Goal: Task Accomplishment & Management: Manage account settings

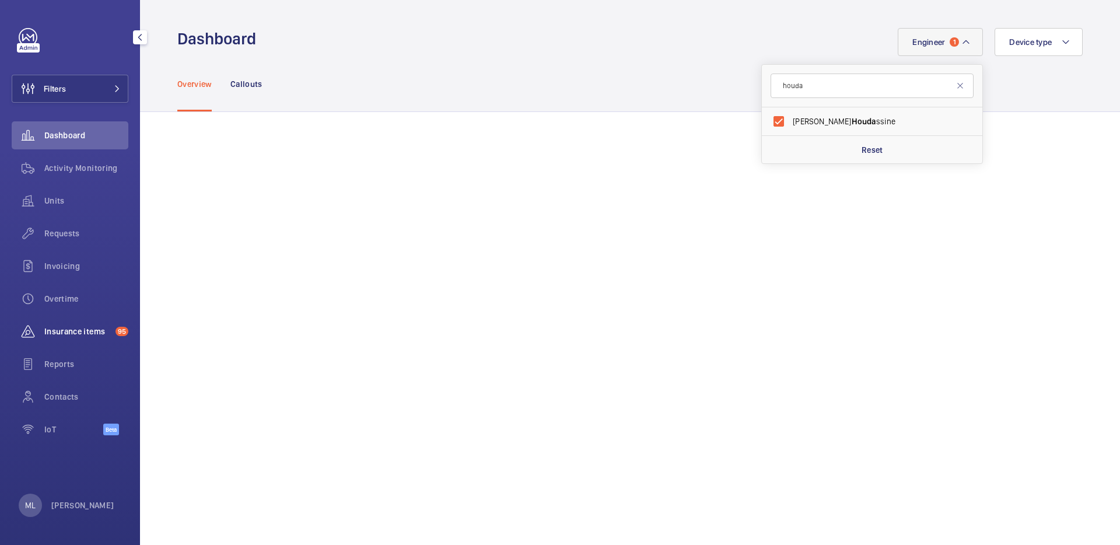
click at [71, 331] on span "Insurance items" at bounding box center [77, 331] width 66 height 12
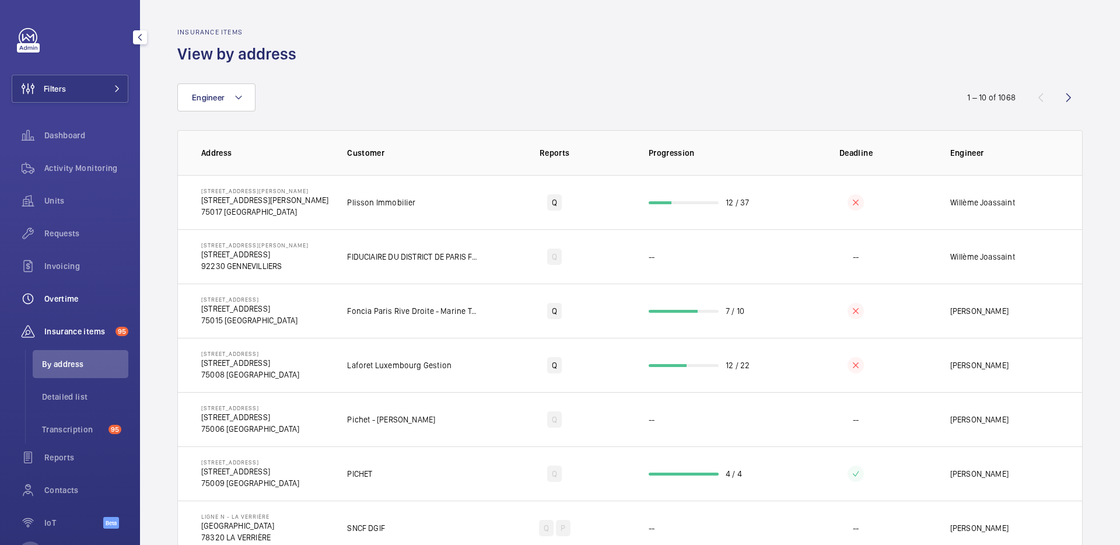
click at [69, 302] on span "Overtime" at bounding box center [86, 299] width 84 height 12
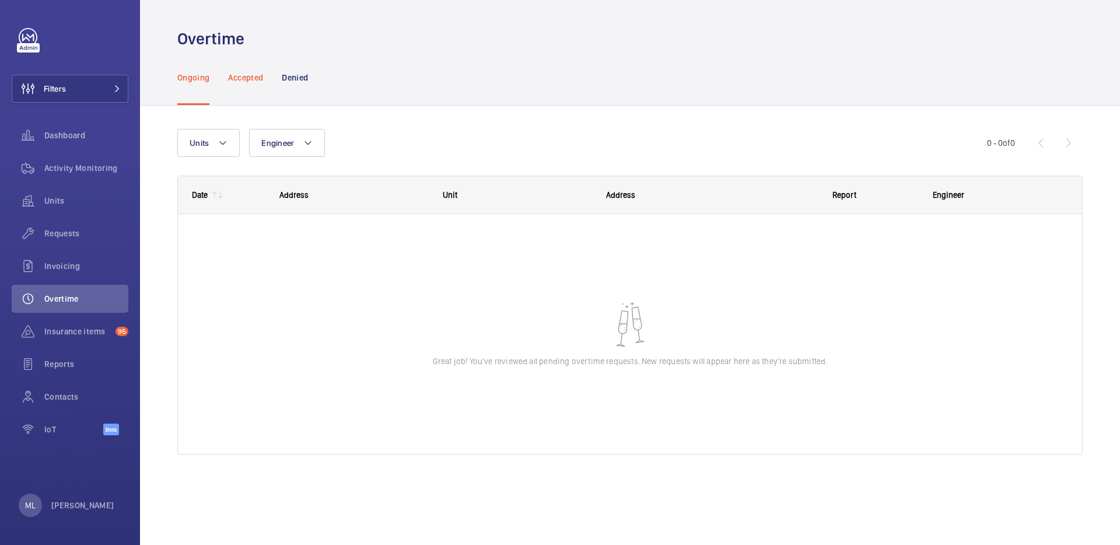
click at [245, 84] on div "Accepted" at bounding box center [245, 77] width 35 height 55
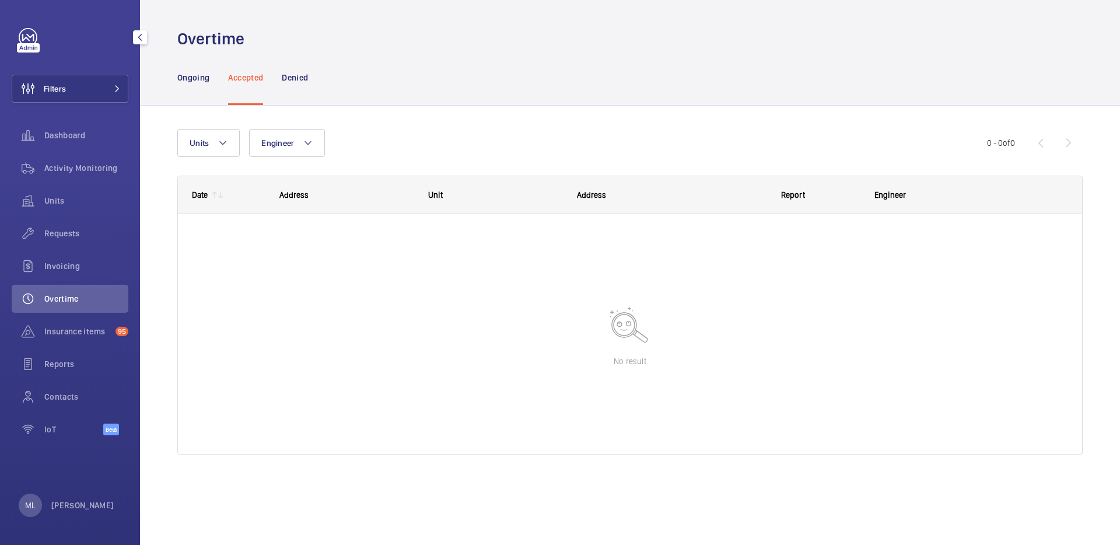
click at [69, 511] on div "ML [PERSON_NAME]" at bounding box center [67, 504] width 96 height 23
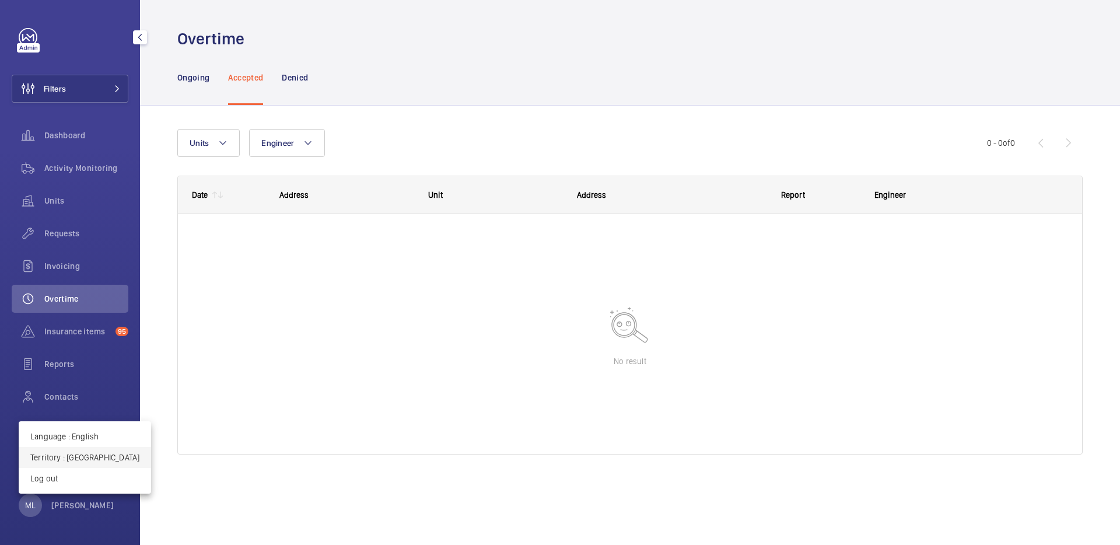
click at [83, 455] on p "Territory : [GEOGRAPHIC_DATA]" at bounding box center [84, 457] width 109 height 12
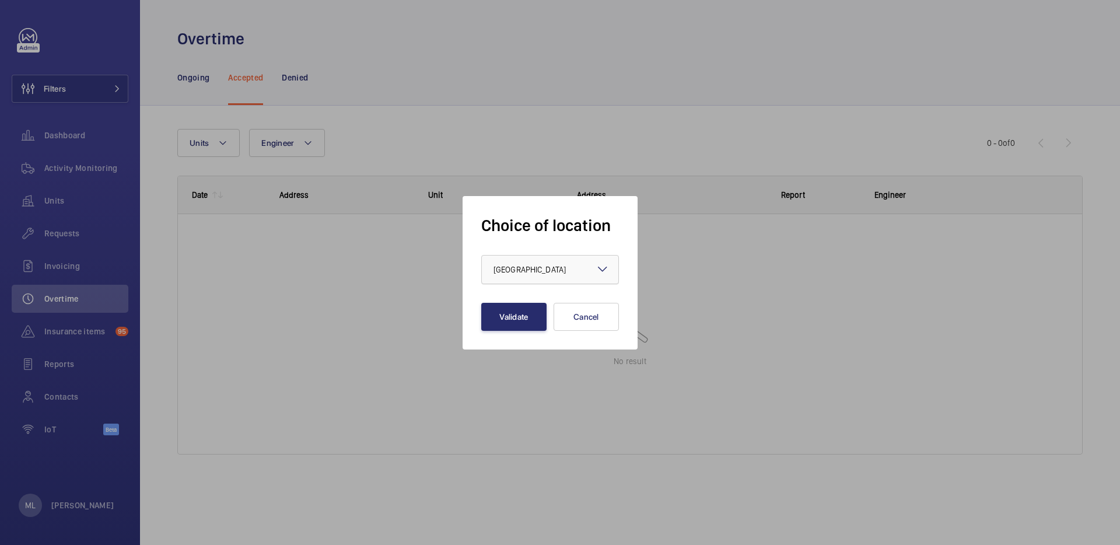
click at [580, 278] on div at bounding box center [550, 269] width 136 height 28
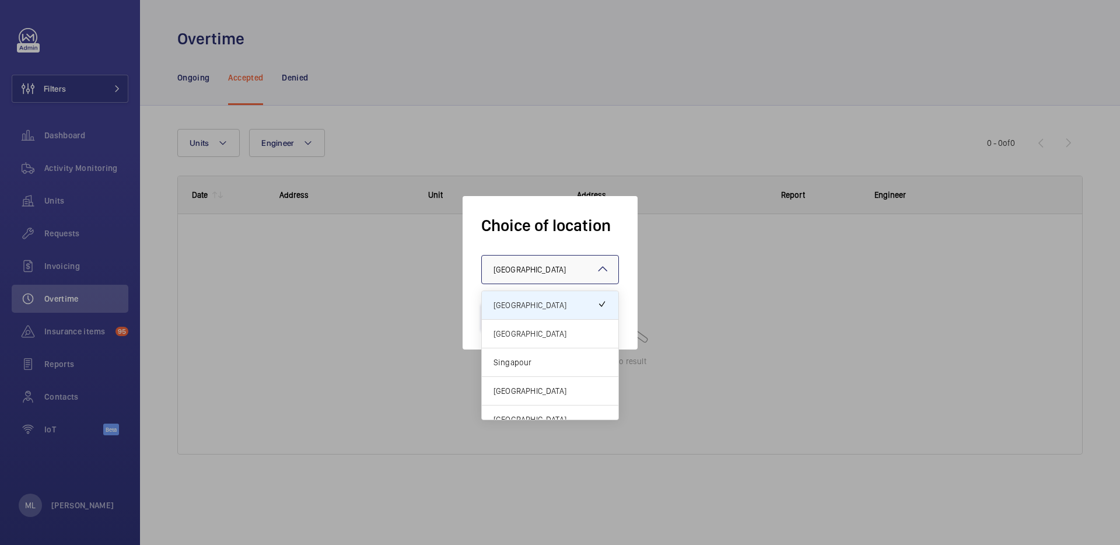
click at [553, 331] on span "[GEOGRAPHIC_DATA]" at bounding box center [549, 334] width 113 height 12
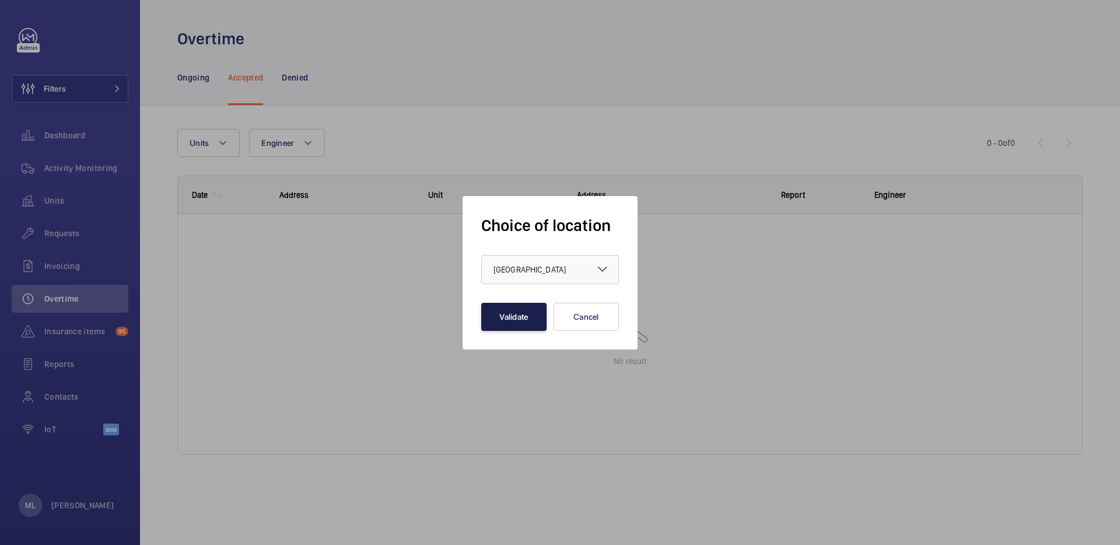
click at [524, 318] on button "Validate" at bounding box center [513, 317] width 65 height 28
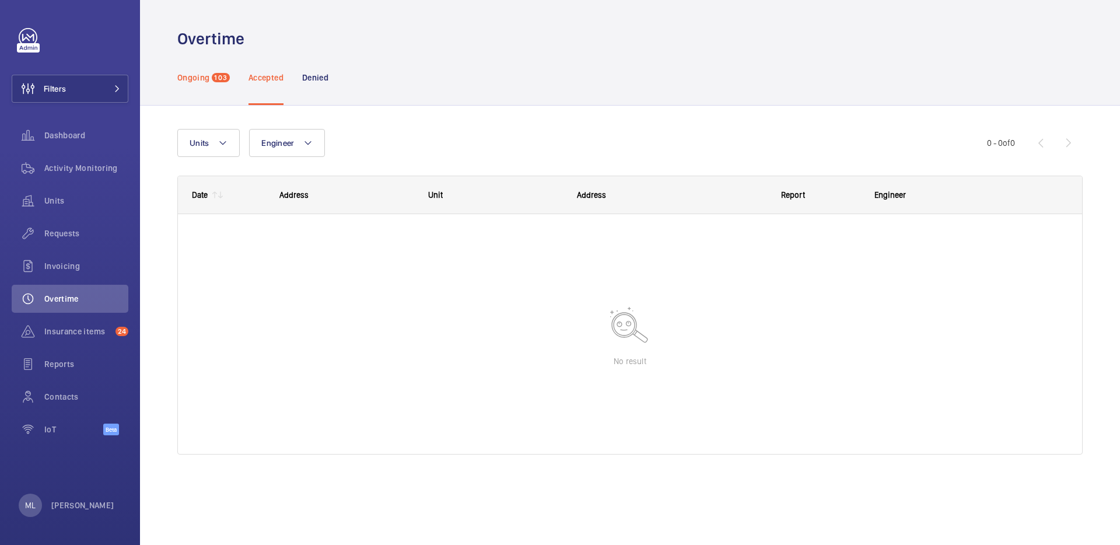
click at [185, 87] on div "Ongoing 103" at bounding box center [203, 77] width 52 height 55
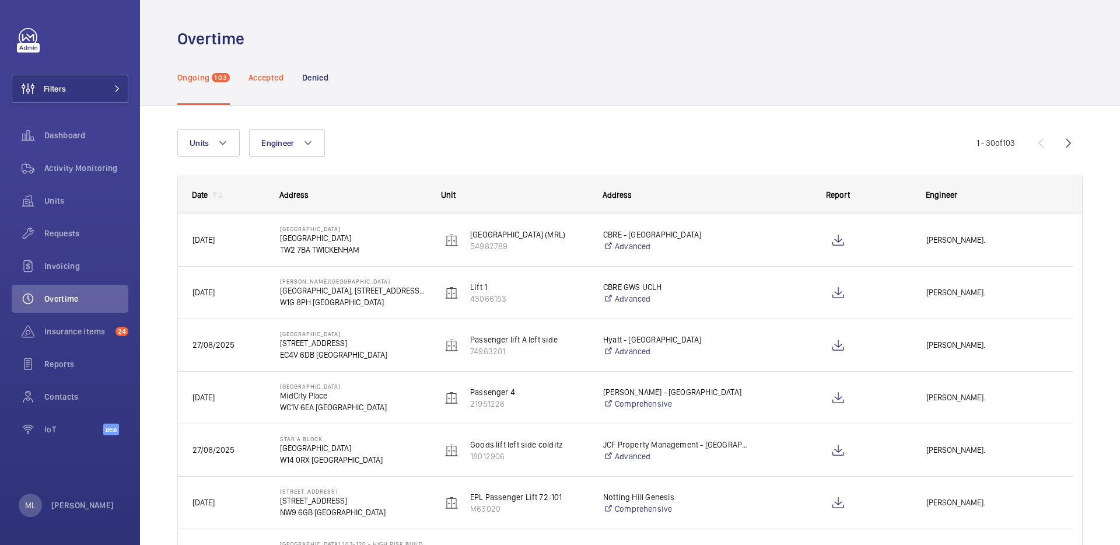
click at [260, 81] on p "Accepted" at bounding box center [265, 78] width 35 height 12
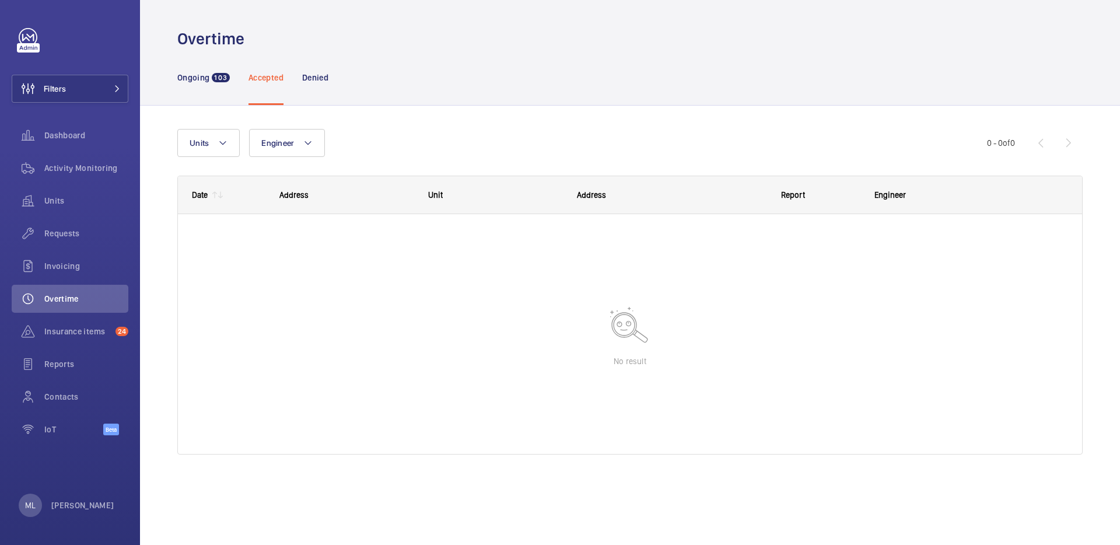
click at [334, 79] on div "Ongoing 103 Accepted Denied" at bounding box center [629, 77] width 905 height 55
click at [325, 83] on div "Denied" at bounding box center [315, 77] width 26 height 55
